Goal: Task Accomplishment & Management: Use online tool/utility

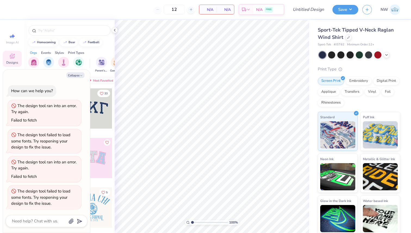
scroll to position [30, 0]
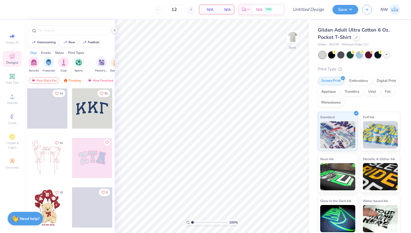
click at [388, 57] on div at bounding box center [387, 54] width 6 height 6
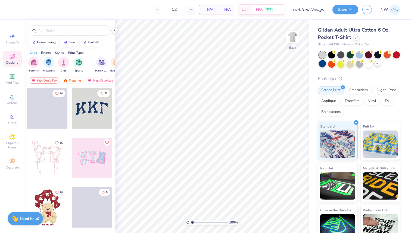
click at [323, 66] on div at bounding box center [322, 63] width 7 height 7
click at [323, 54] on div at bounding box center [322, 54] width 7 height 7
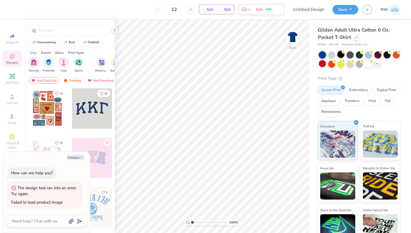
click at [340, 52] on div at bounding box center [340, 54] width 7 height 7
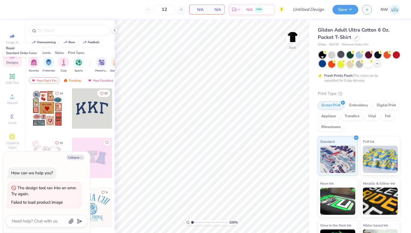
click at [323, 62] on div at bounding box center [322, 63] width 7 height 7
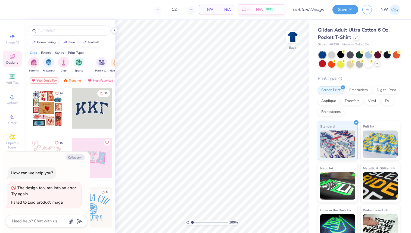
click at [376, 64] on icon at bounding box center [377, 63] width 4 height 4
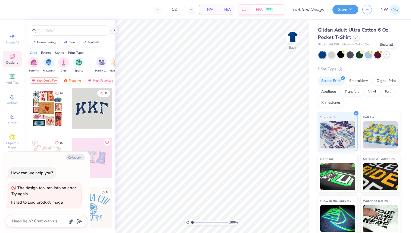
click at [386, 55] on icon at bounding box center [386, 54] width 4 height 4
type textarea "x"
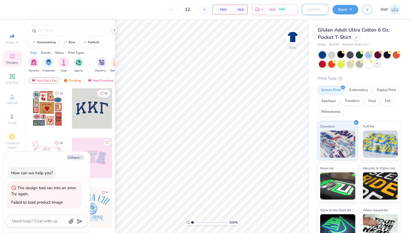
click at [316, 11] on input "Design Title" at bounding box center [315, 9] width 27 height 11
type input "W"
type textarea "x"
type input "WR"
type textarea "x"
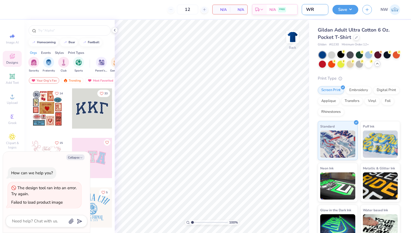
type input "WRC"
type textarea "x"
type input "WRC"
type textarea "x"
type input "WRC W"
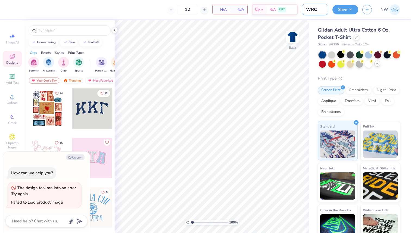
type textarea "x"
type input "WRC WH"
type textarea "x"
type input "WRC WHa"
type textarea "x"
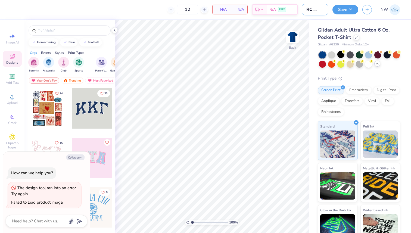
type input "WRC WHa;"
type textarea "x"
type input "WRC WHa"
type textarea "x"
type input "WRC WHal"
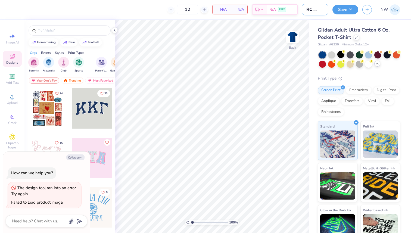
type textarea "x"
type input "WRC WHale"
type textarea "x"
type input "WRC WHale"
type textarea "x"
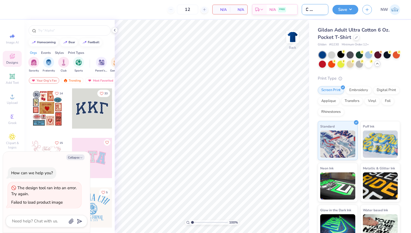
type input "WRC WHale"
type textarea "x"
type input "WRC WHal"
type textarea "x"
type input "WRC WHa"
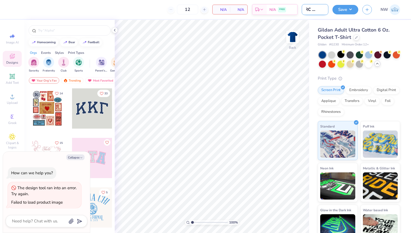
type textarea "x"
type input "WRC WH"
type textarea "x"
type input "WRC W"
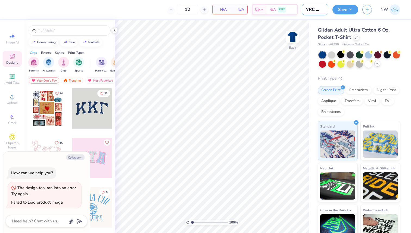
type textarea "x"
type input "WRC Wh"
type textarea "x"
type input "WRC Wha"
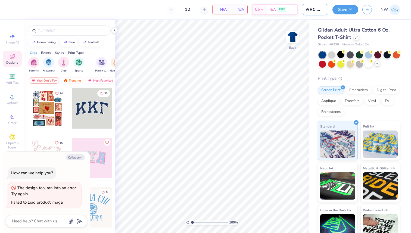
type textarea "x"
type input "WRC Whal"
type textarea "x"
type input "WRC Whale"
type textarea "x"
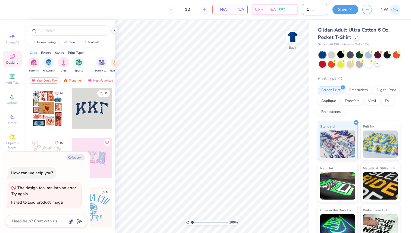
type input "WRC Whale"
type textarea "x"
type input "WRC Whale D"
type textarea "x"
type input "WRC Whale Da"
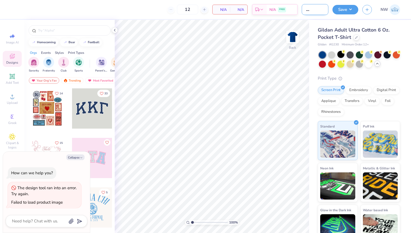
type textarea "x"
type input "WRC Whale Day"
type textarea "x"
type input "WRC Whale Day"
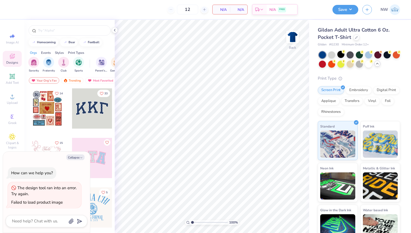
click at [388, 37] on div "Gildan Adult Ultra Cotton 6 Oz. Pocket T-Shirt" at bounding box center [359, 33] width 82 height 15
click at [11, 94] on icon at bounding box center [12, 96] width 7 height 7
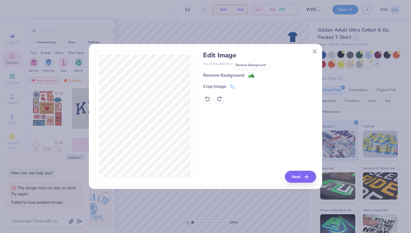
click at [251, 75] on image at bounding box center [251, 76] width 6 height 6
click at [300, 176] on button "Next" at bounding box center [301, 177] width 31 height 12
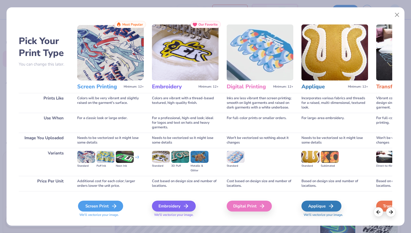
click at [116, 206] on polyline at bounding box center [115, 206] width 2 height 4
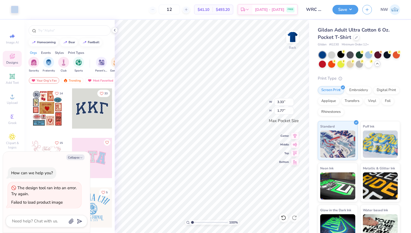
type textarea "x"
type input "0.41"
type input "0.42"
type textarea "x"
type input "0.32"
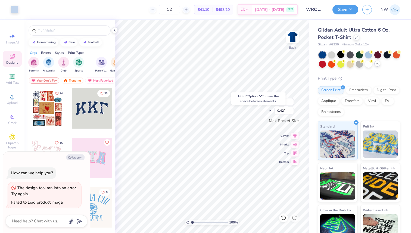
type input "0.33"
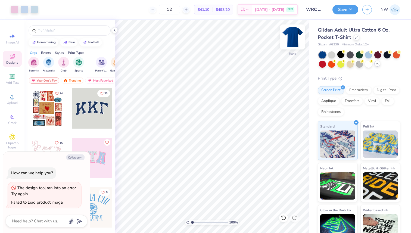
click at [298, 37] on img at bounding box center [293, 37] width 22 height 22
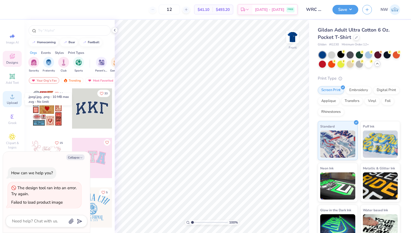
click at [11, 98] on circle at bounding box center [12, 98] width 3 height 3
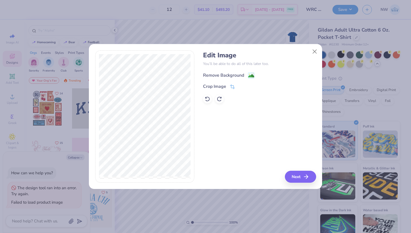
click at [250, 77] on image at bounding box center [251, 76] width 6 height 6
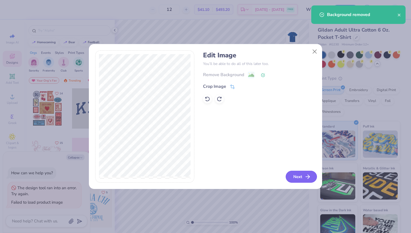
click at [302, 177] on button "Next" at bounding box center [301, 177] width 31 height 12
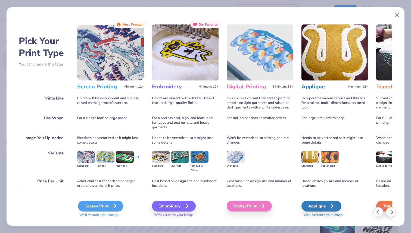
click at [102, 206] on div "Screen Print" at bounding box center [100, 206] width 45 height 11
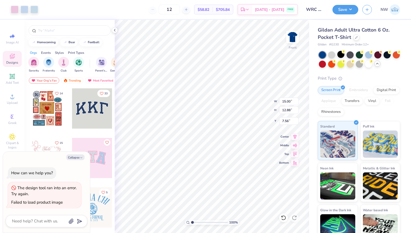
type textarea "x"
type input "12.97"
type input "11.14"
type textarea "x"
type input "5.01"
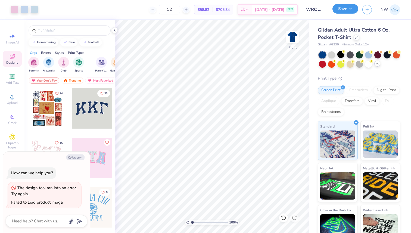
click at [343, 9] on button "Save" at bounding box center [346, 9] width 26 height 10
click at [294, 38] on img at bounding box center [293, 37] width 22 height 22
click at [294, 44] on img at bounding box center [293, 37] width 22 height 22
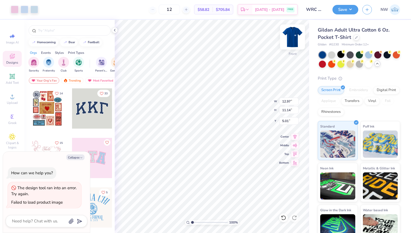
type textarea "x"
type input "5.94"
click at [291, 42] on img at bounding box center [293, 37] width 22 height 22
type textarea "x"
